Goal: Browse casually

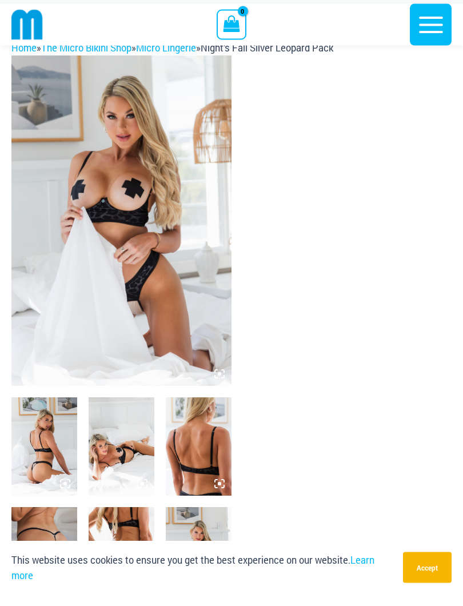
scroll to position [21, 0]
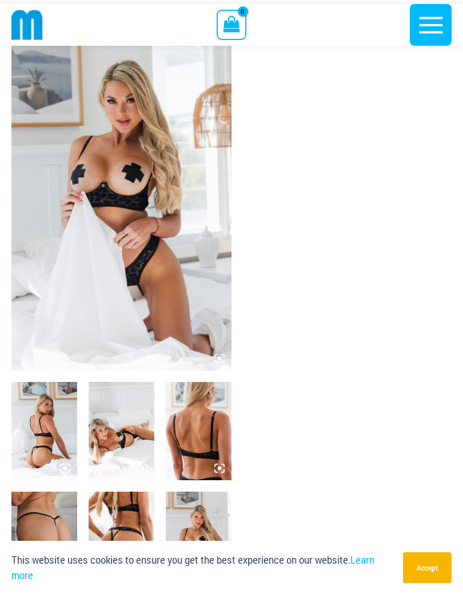
click at [98, 212] on img at bounding box center [121, 216] width 220 height 331
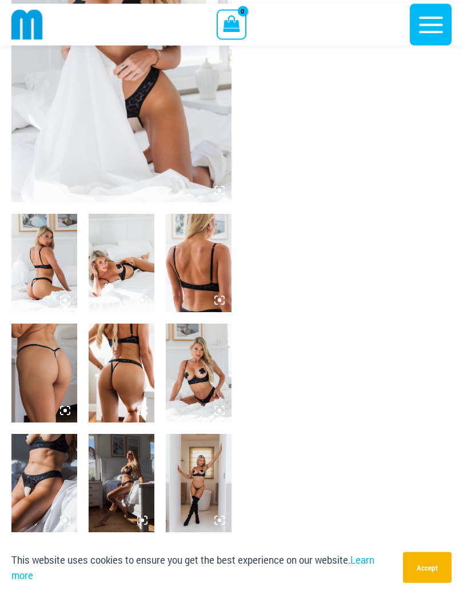
scroll to position [189, 0]
click at [183, 261] on img at bounding box center [199, 274] width 66 height 98
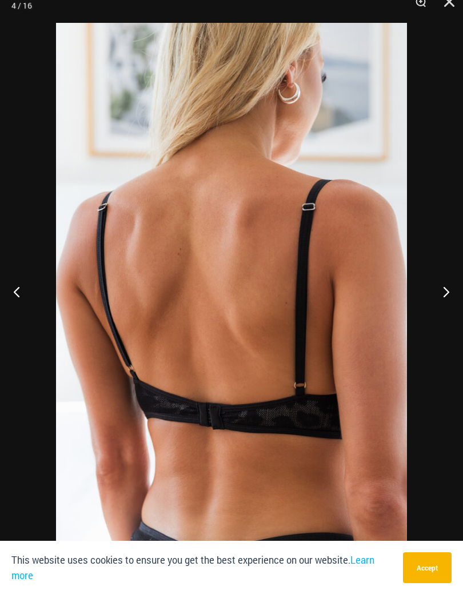
click at [15, 286] on button "Previous" at bounding box center [21, 303] width 43 height 57
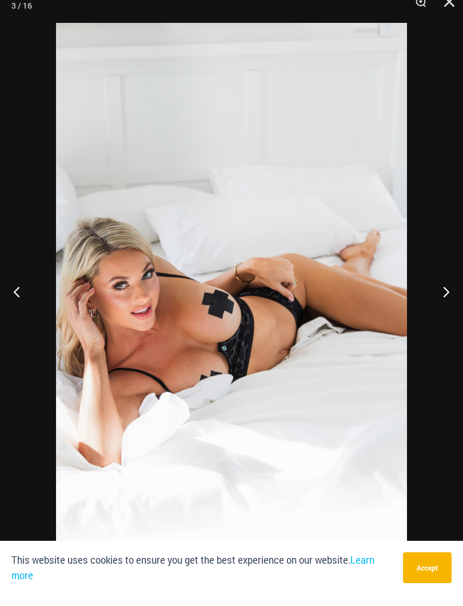
click at [21, 289] on button "Previous" at bounding box center [21, 303] width 43 height 57
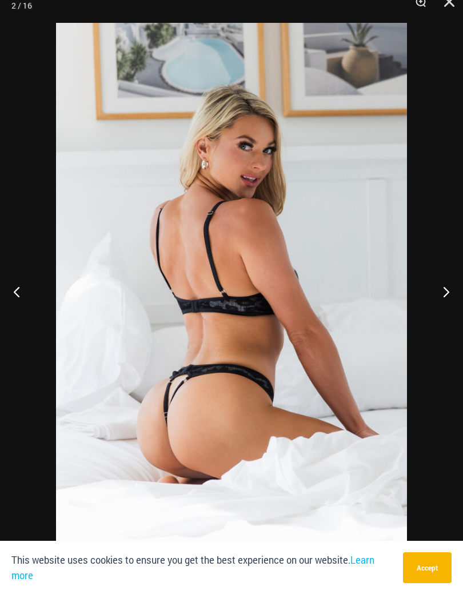
click at [22, 290] on button "Previous" at bounding box center [21, 303] width 43 height 57
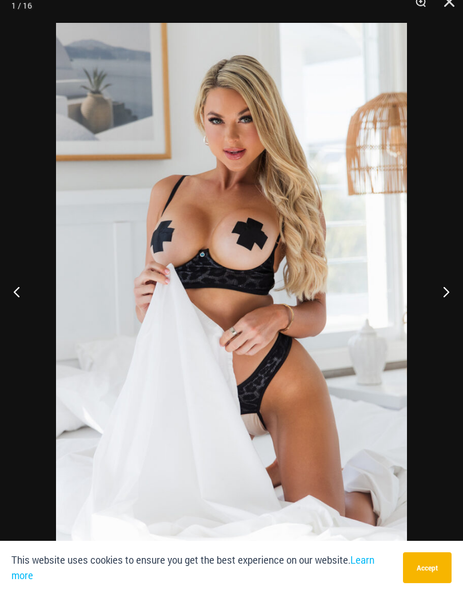
click at [21, 286] on button "Previous" at bounding box center [21, 303] width 43 height 57
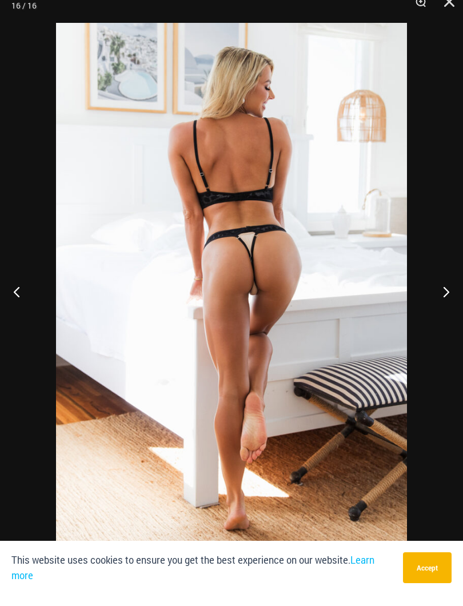
click at [19, 293] on button "Previous" at bounding box center [21, 303] width 43 height 57
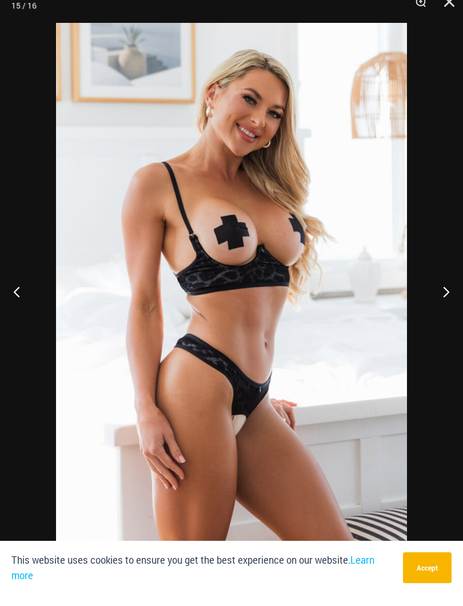
click at [23, 290] on button "Previous" at bounding box center [21, 303] width 43 height 57
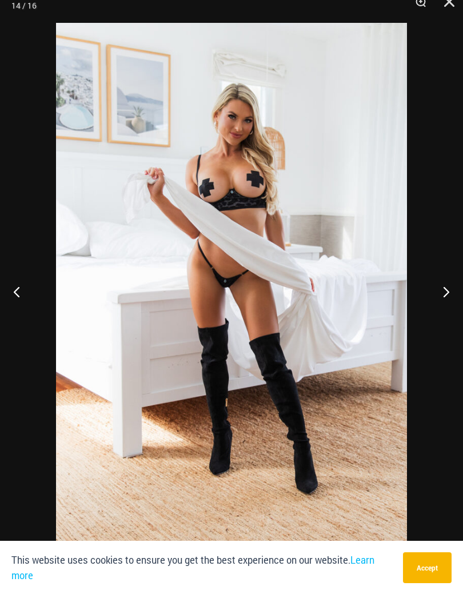
click at [11, 288] on button "Previous" at bounding box center [21, 303] width 43 height 57
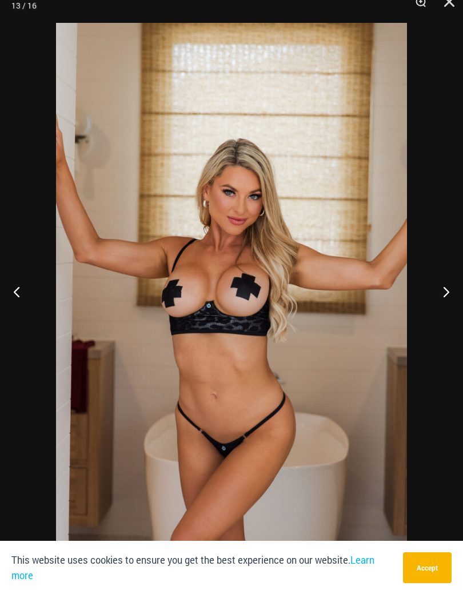
click at [7, 288] on button "Previous" at bounding box center [21, 303] width 43 height 57
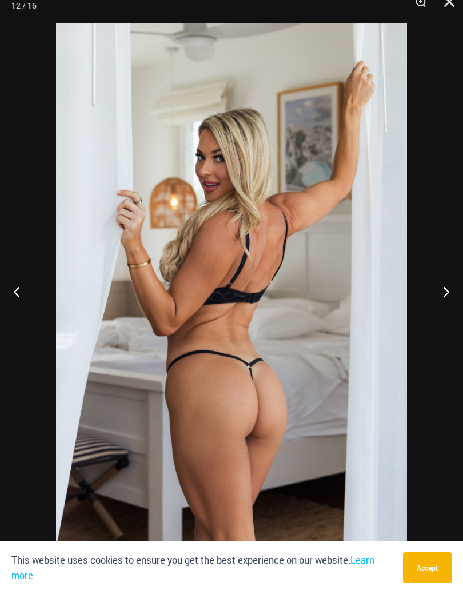
click at [13, 283] on button "Previous" at bounding box center [21, 303] width 43 height 57
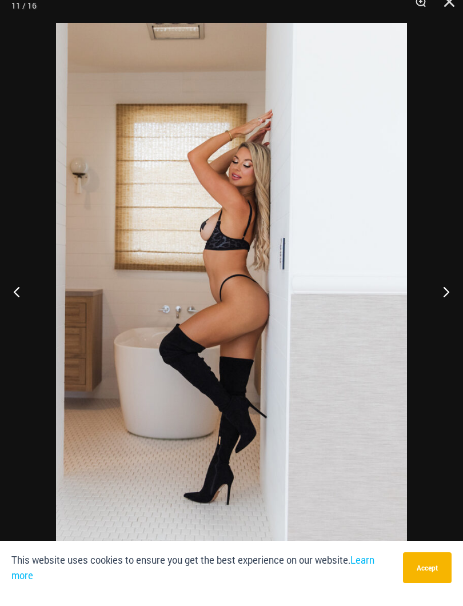
click at [10, 297] on button "Previous" at bounding box center [21, 303] width 43 height 57
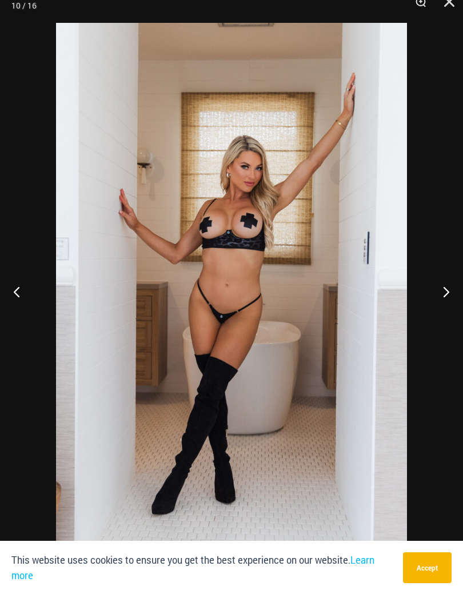
click at [12, 285] on button "Previous" at bounding box center [21, 303] width 43 height 57
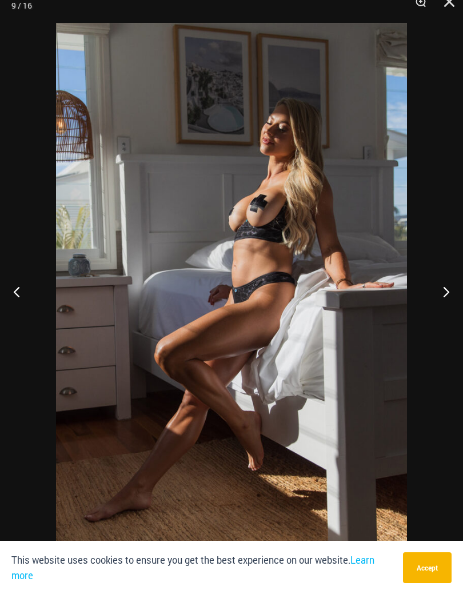
click at [9, 294] on button "Previous" at bounding box center [21, 303] width 43 height 57
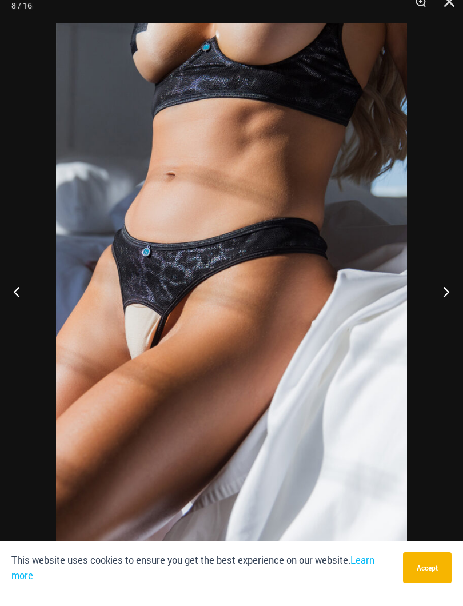
click at [9, 295] on button "Previous" at bounding box center [21, 303] width 43 height 57
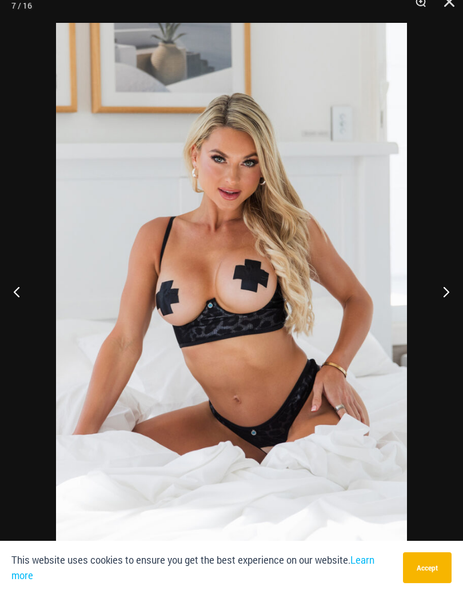
click at [9, 299] on button "Previous" at bounding box center [21, 303] width 43 height 57
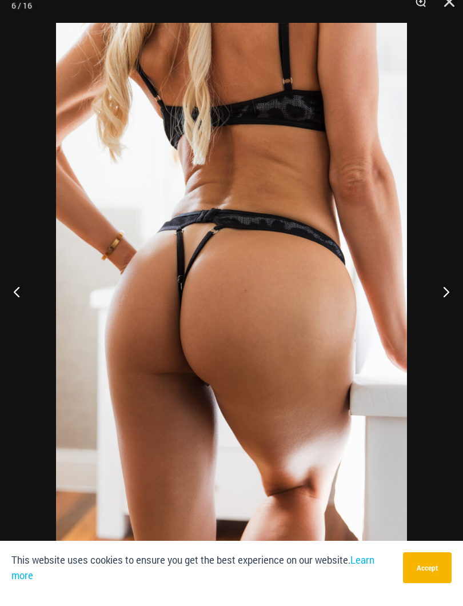
click at [13, 293] on button "Previous" at bounding box center [21, 303] width 43 height 57
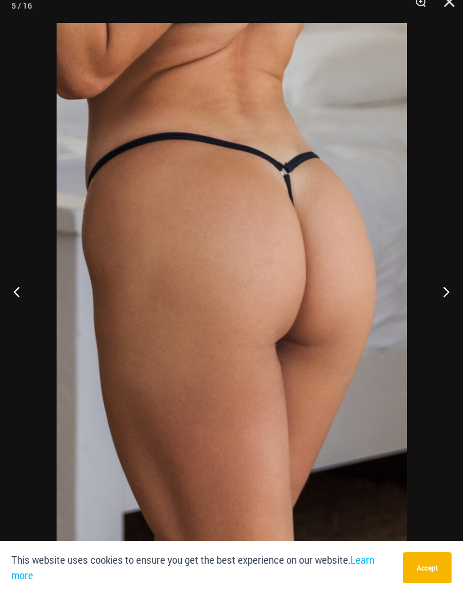
click at [17, 275] on button "Previous" at bounding box center [21, 303] width 43 height 57
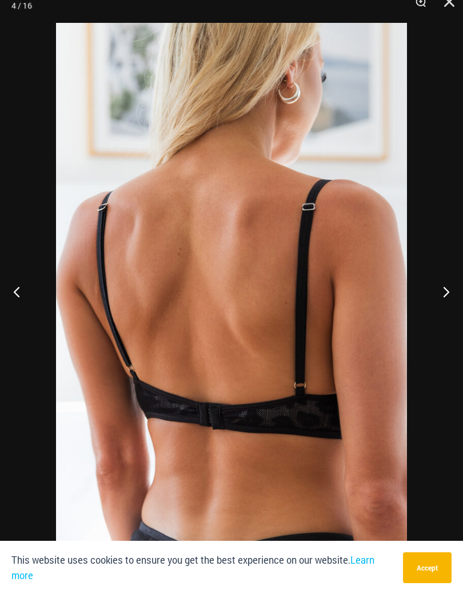
click at [19, 290] on button "Previous" at bounding box center [21, 303] width 43 height 57
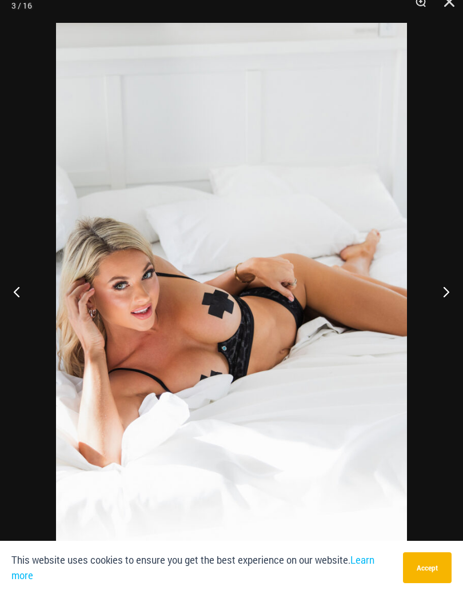
click at [17, 227] on div at bounding box center [231, 303] width 463 height 606
click at [10, 193] on div at bounding box center [231, 303] width 463 height 606
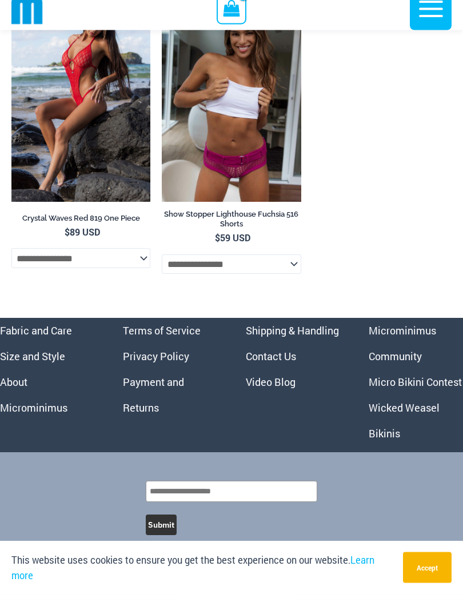
scroll to position [6000, 0]
